Goal: Information Seeking & Learning: Learn about a topic

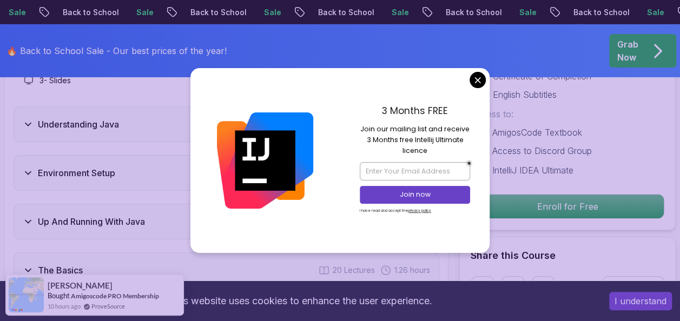
scroll to position [1839, 0]
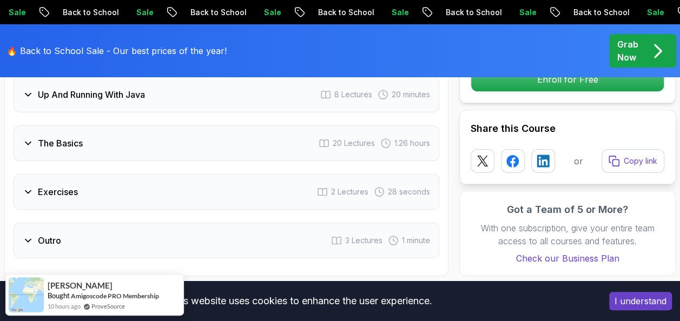
click at [138, 174] on div "Exercises 2 Lectures 28 seconds" at bounding box center [227, 192] width 426 height 36
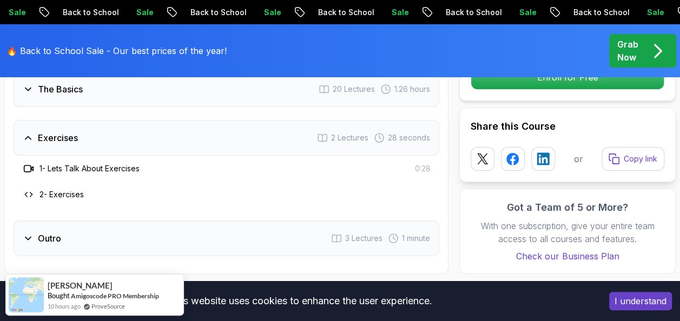
scroll to position [1924, 0]
click at [145, 221] on div "Outro 3 Lectures 1 minute" at bounding box center [227, 239] width 426 height 36
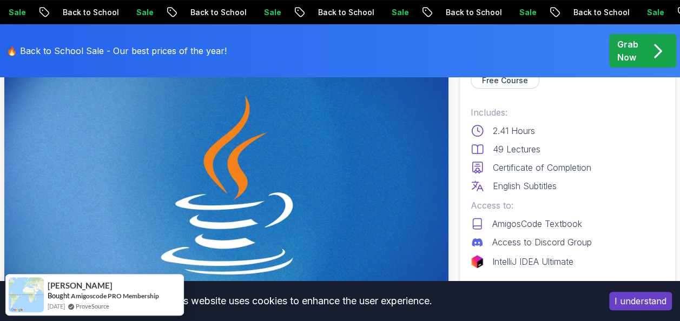
scroll to position [0, 0]
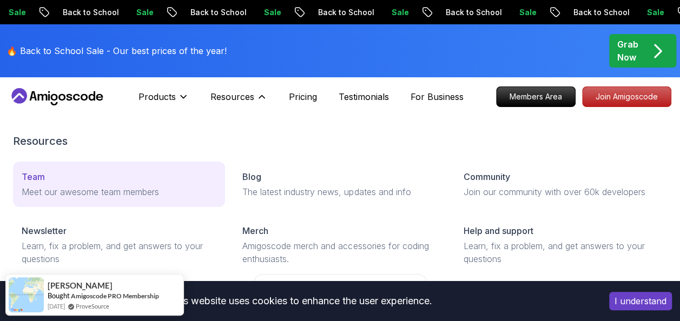
drag, startPoint x: 56, startPoint y: 174, endPoint x: 69, endPoint y: 176, distance: 13.3
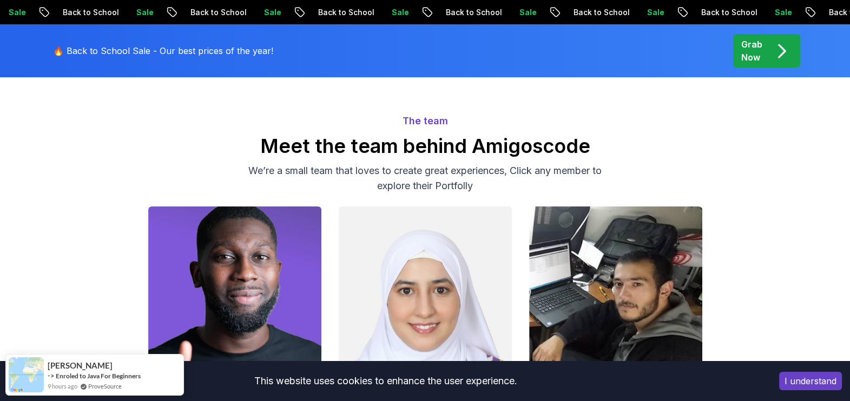
scroll to position [67, 0]
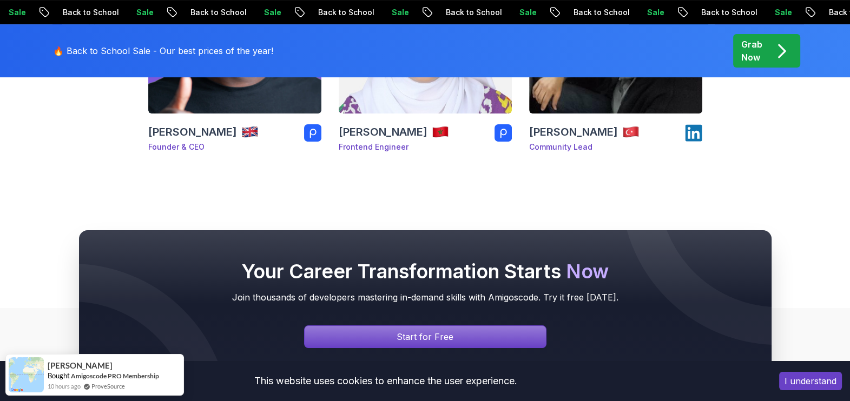
scroll to position [0, 0]
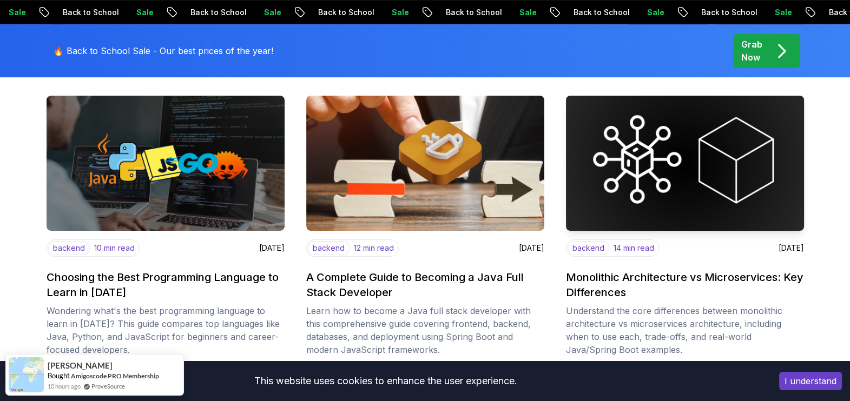
scroll to position [473, 0]
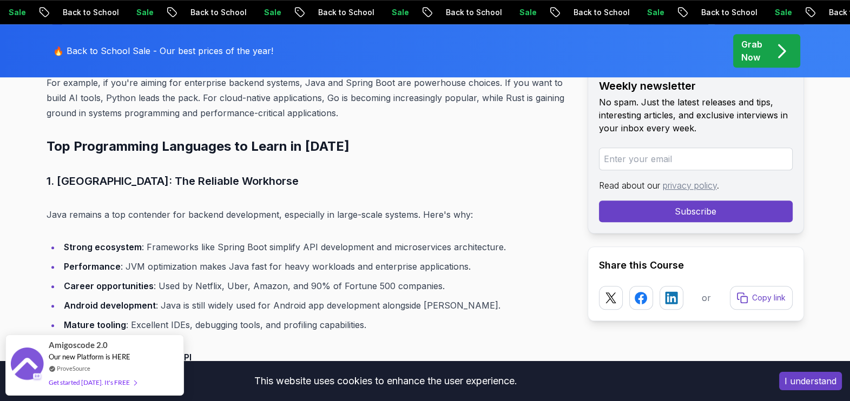
scroll to position [1014, 0]
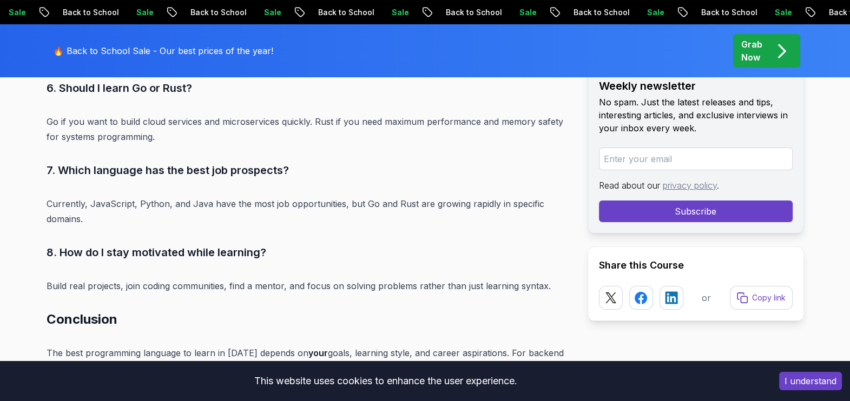
scroll to position [5253, 0]
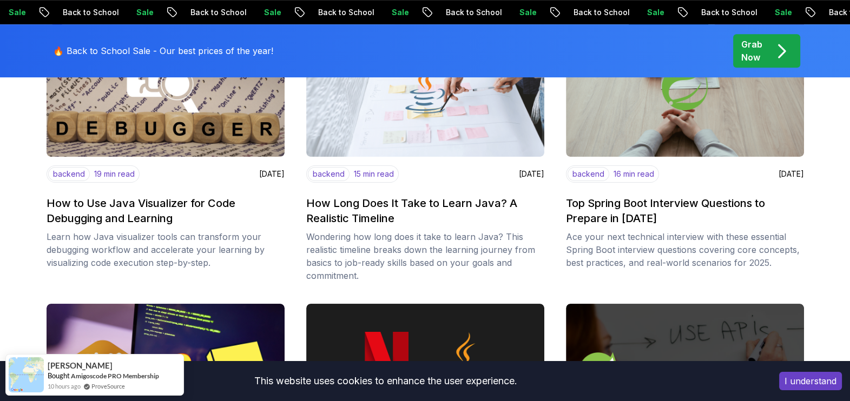
scroll to position [811, 0]
